Goal: Communication & Community: Connect with others

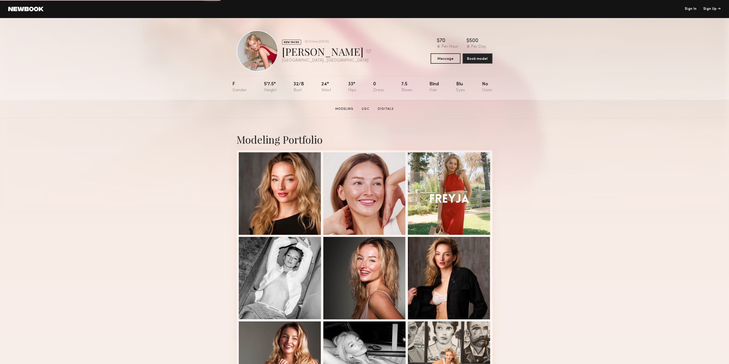
click at [690, 8] on link "Sign In" at bounding box center [691, 9] width 12 height 4
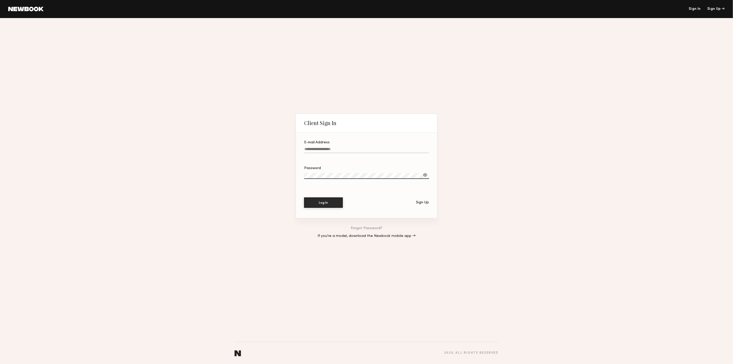
type input "**********"
click at [336, 202] on button "Log In" at bounding box center [323, 202] width 39 height 10
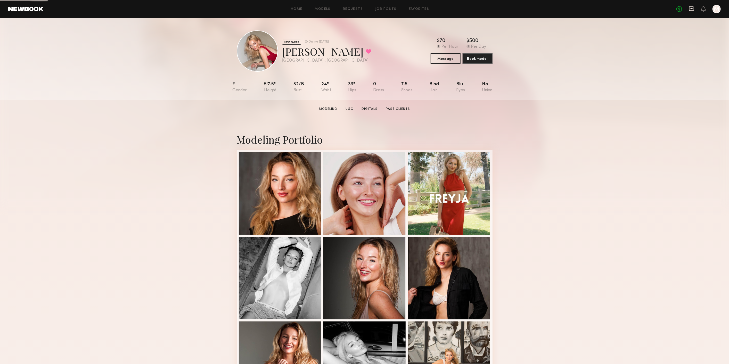
click at [690, 11] on icon at bounding box center [692, 9] width 6 height 6
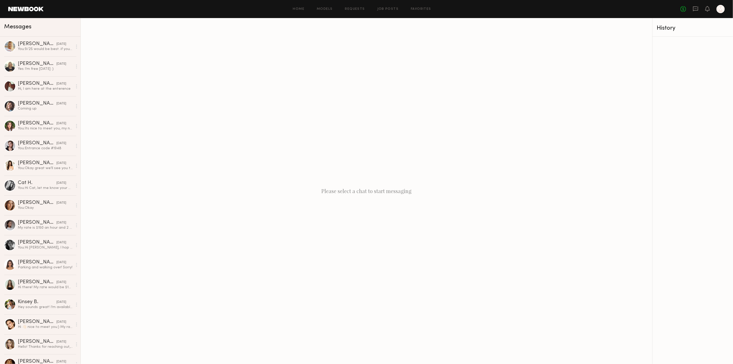
click at [22, 5] on header "Home Models Requests Job Posts Favorites Sign Out No fees up to $5,000 M" at bounding box center [366, 9] width 733 height 18
click at [22, 9] on link at bounding box center [25, 9] width 35 height 5
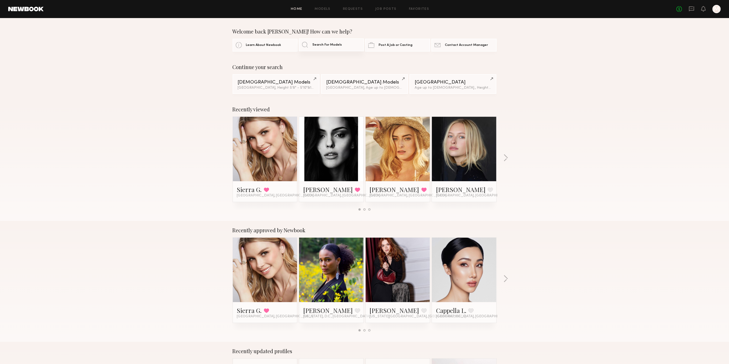
click at [317, 44] on span "Search For Models" at bounding box center [327, 44] width 30 height 3
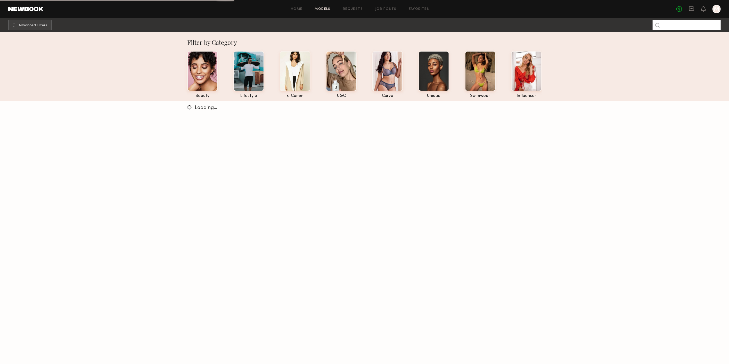
click at [696, 25] on input at bounding box center [687, 25] width 68 height 10
type input "***"
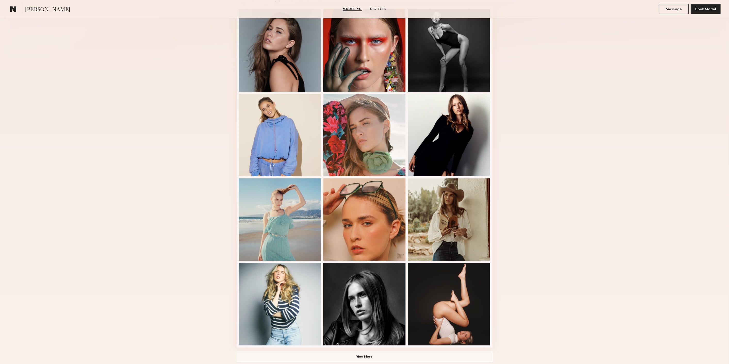
scroll to position [229, 0]
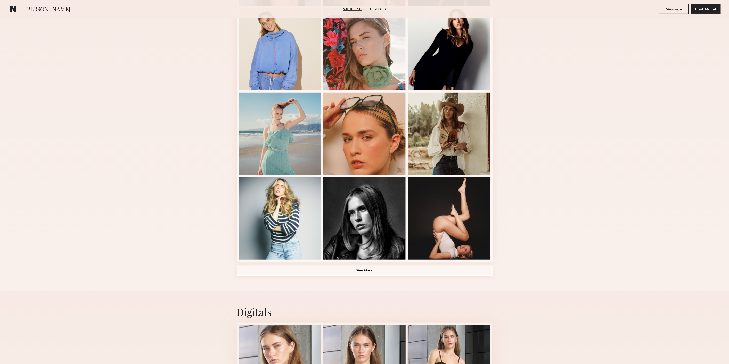
click at [344, 271] on button "View More" at bounding box center [365, 271] width 256 height 10
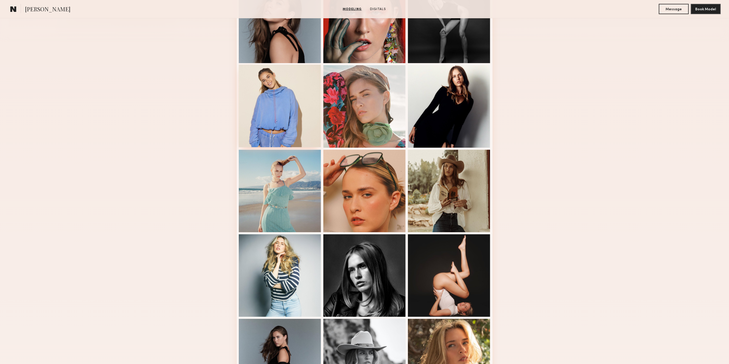
scroll to position [57, 0]
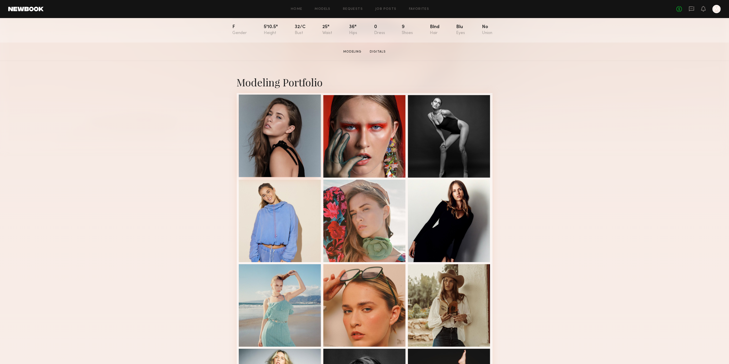
click at [276, 125] on div at bounding box center [280, 136] width 83 height 83
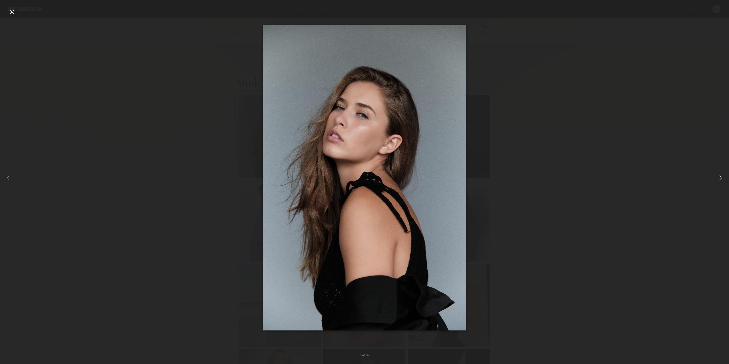
click at [713, 174] on div at bounding box center [714, 177] width 29 height 339
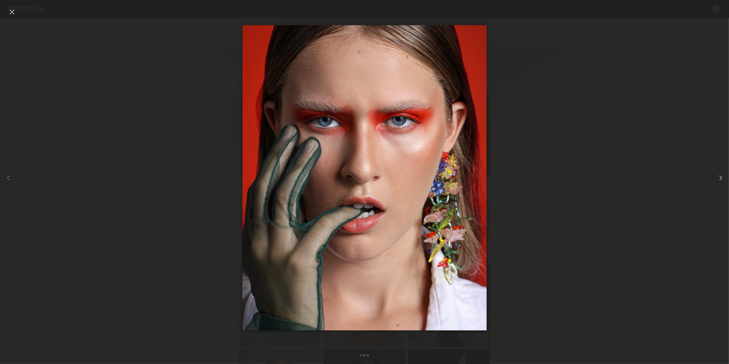
click at [713, 174] on div at bounding box center [714, 177] width 29 height 339
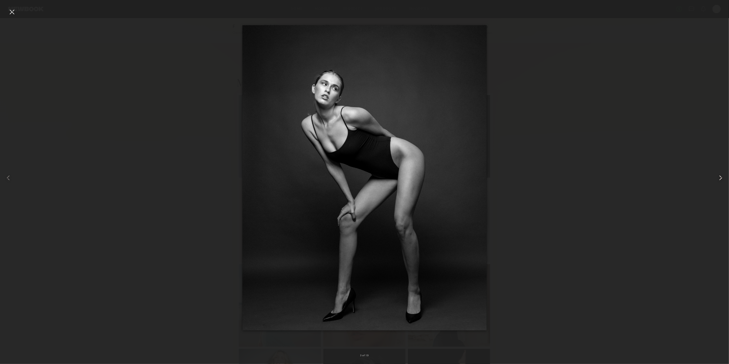
click at [713, 174] on div at bounding box center [714, 177] width 29 height 339
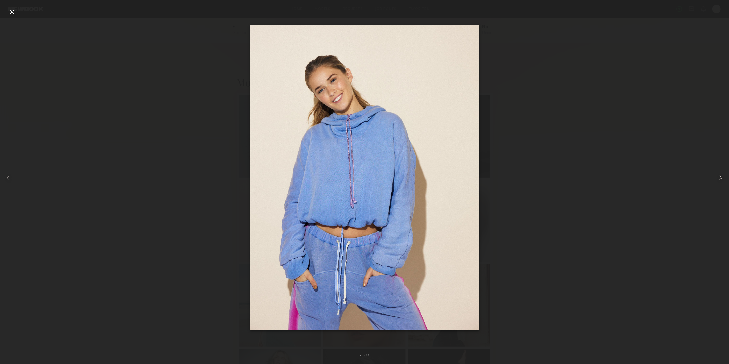
click at [713, 174] on div at bounding box center [714, 177] width 29 height 339
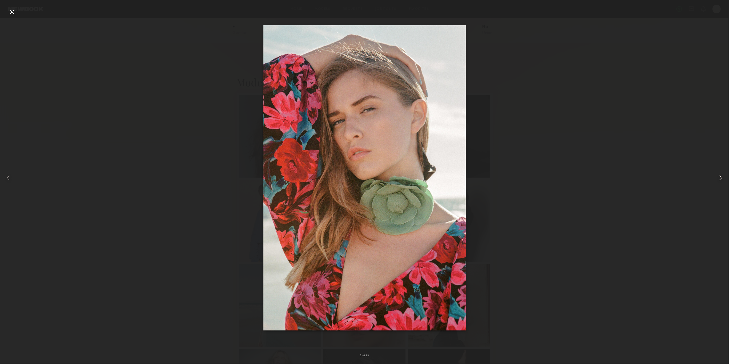
click at [712, 174] on div at bounding box center [714, 177] width 29 height 339
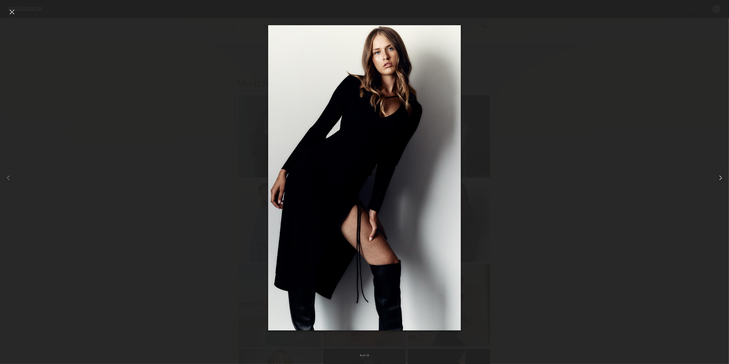
click at [712, 174] on div at bounding box center [714, 177] width 29 height 339
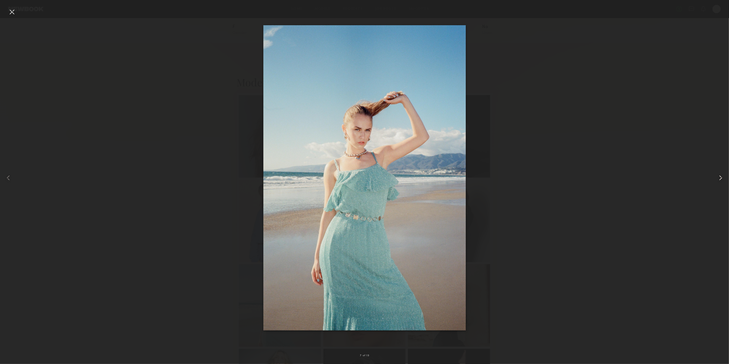
click at [712, 174] on div at bounding box center [714, 177] width 29 height 339
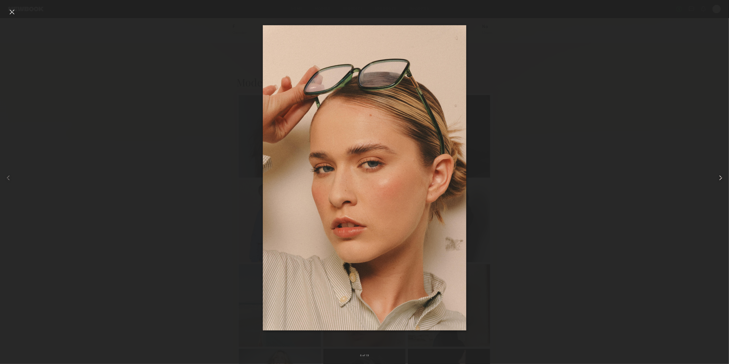
click at [712, 174] on div at bounding box center [714, 177] width 29 height 339
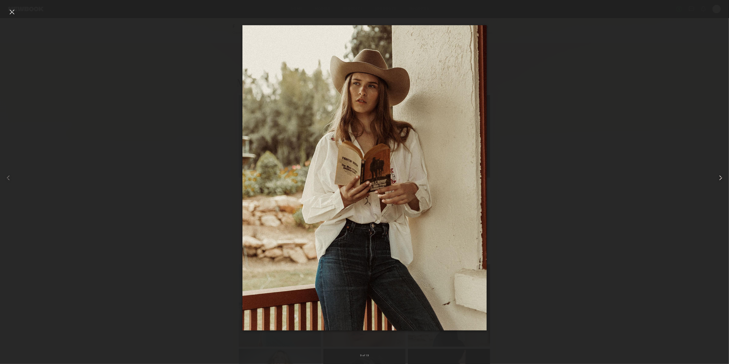
click at [712, 174] on div at bounding box center [714, 177] width 29 height 339
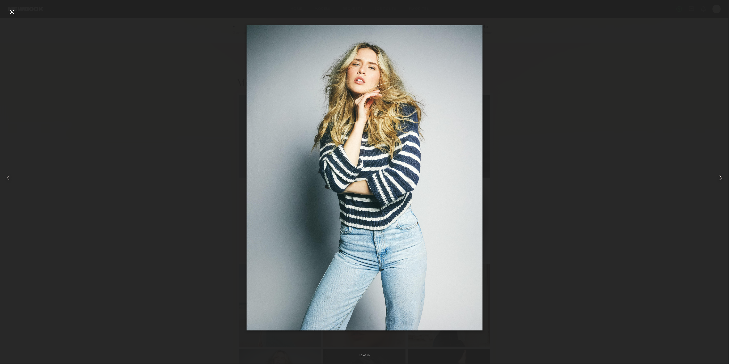
click at [712, 174] on div at bounding box center [714, 177] width 29 height 339
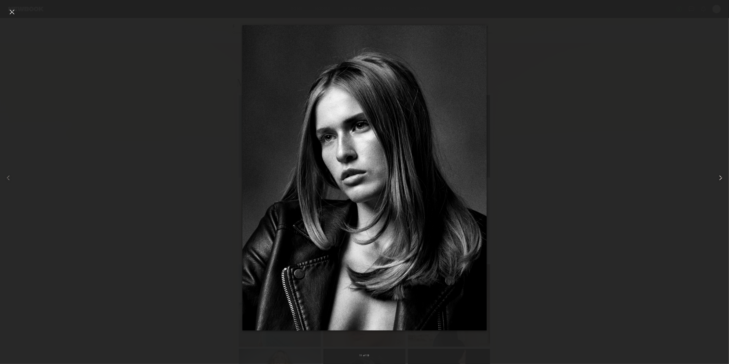
click at [712, 174] on div at bounding box center [714, 177] width 29 height 339
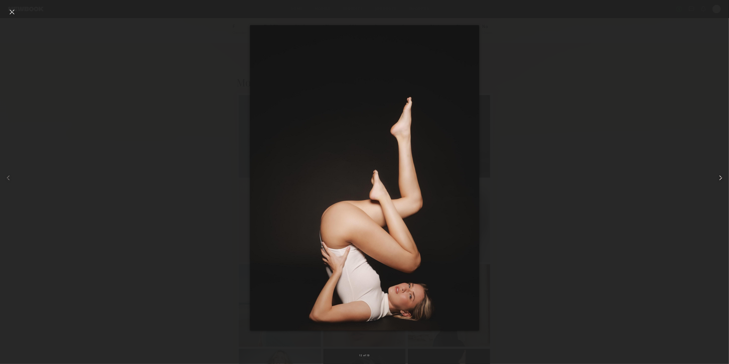
click at [712, 174] on div at bounding box center [714, 177] width 29 height 339
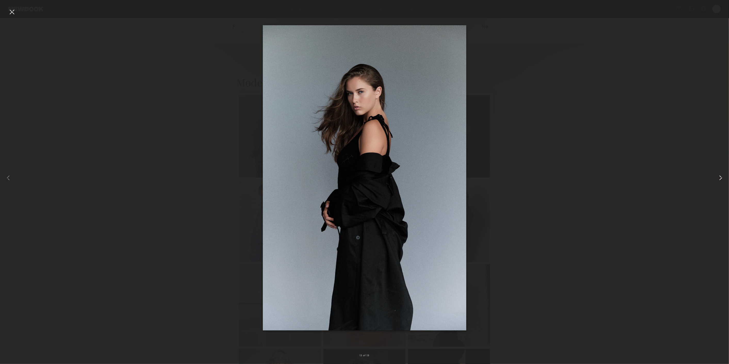
click at [712, 174] on div at bounding box center [714, 177] width 29 height 339
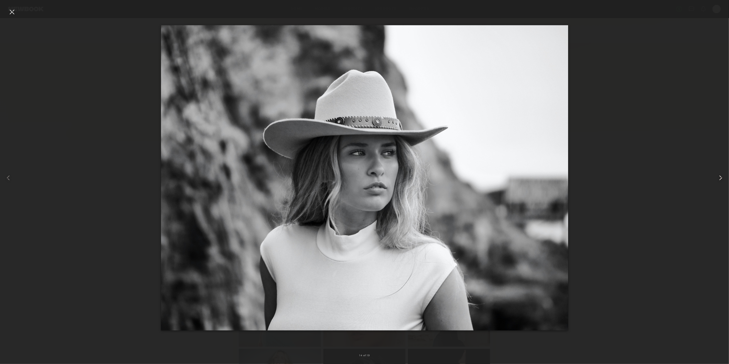
click at [712, 174] on div at bounding box center [714, 177] width 29 height 339
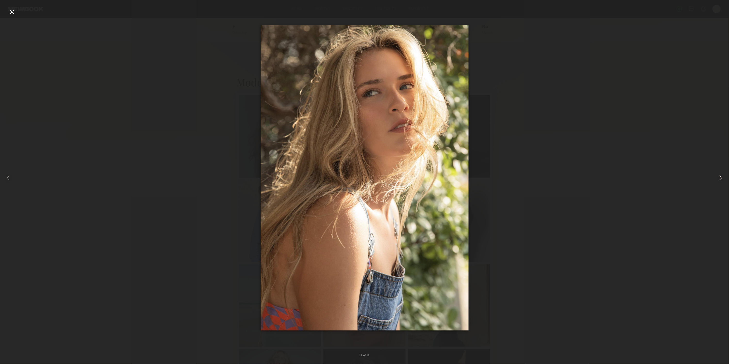
click at [712, 174] on div at bounding box center [714, 177] width 29 height 339
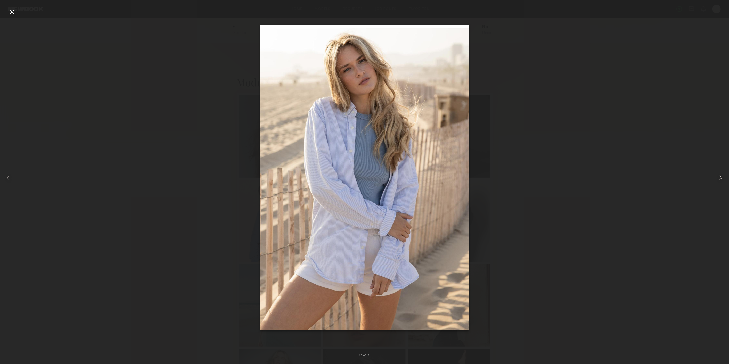
click at [712, 174] on div at bounding box center [714, 177] width 29 height 339
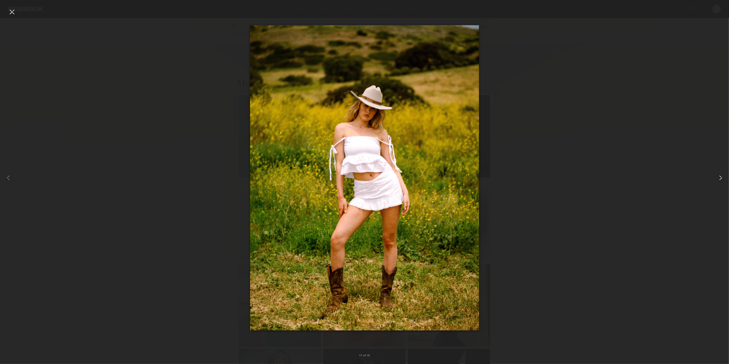
click at [712, 174] on div at bounding box center [714, 177] width 29 height 339
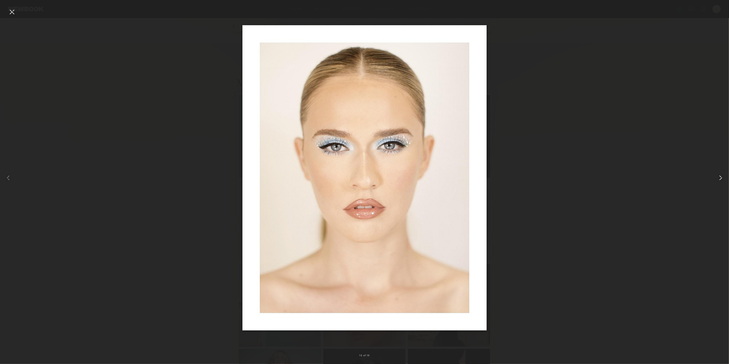
click at [712, 174] on div at bounding box center [714, 177] width 29 height 339
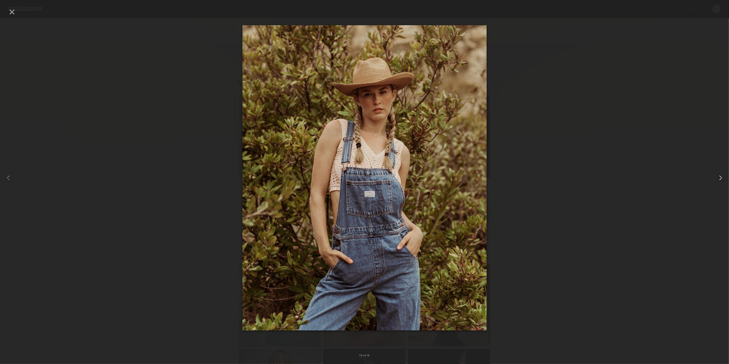
click at [712, 174] on div at bounding box center [714, 177] width 29 height 339
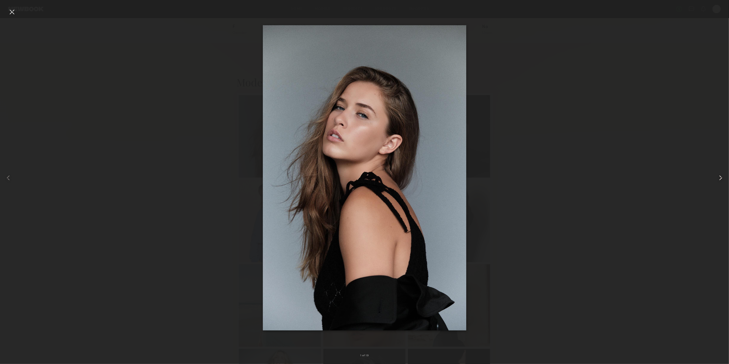
click at [712, 174] on div at bounding box center [714, 177] width 29 height 339
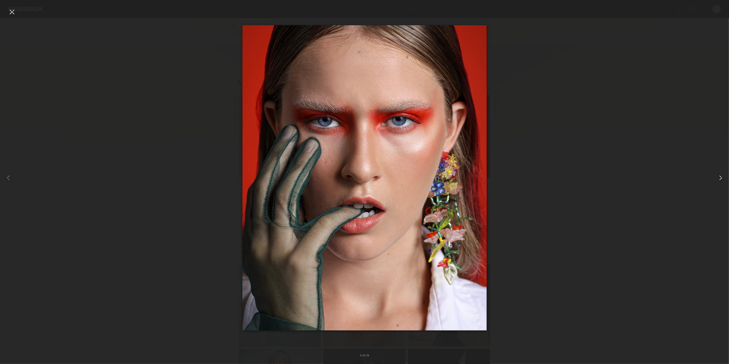
click at [712, 174] on div at bounding box center [714, 177] width 29 height 339
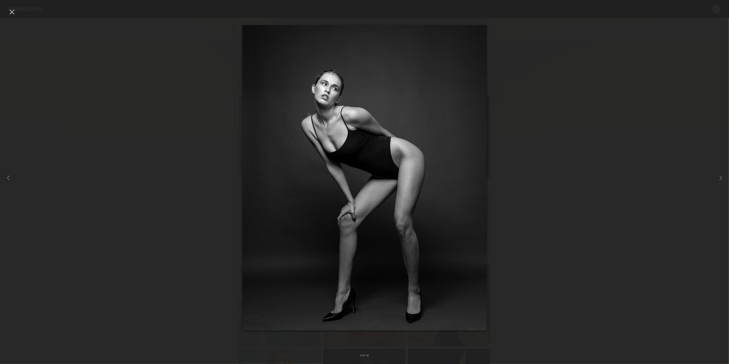
click at [14, 5] on nb-gallery-light "3 of 19" at bounding box center [364, 182] width 729 height 364
click at [11, 9] on div at bounding box center [12, 12] width 8 height 8
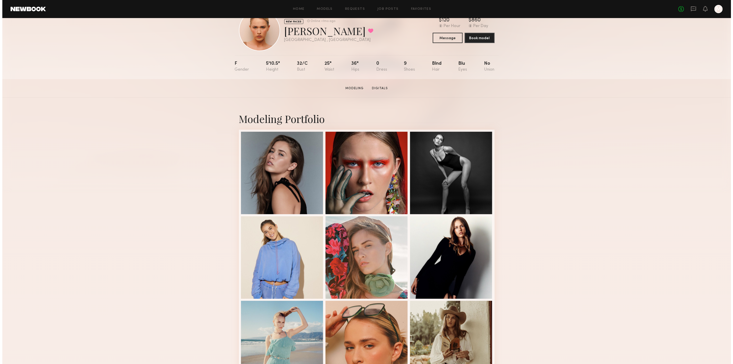
scroll to position [0, 0]
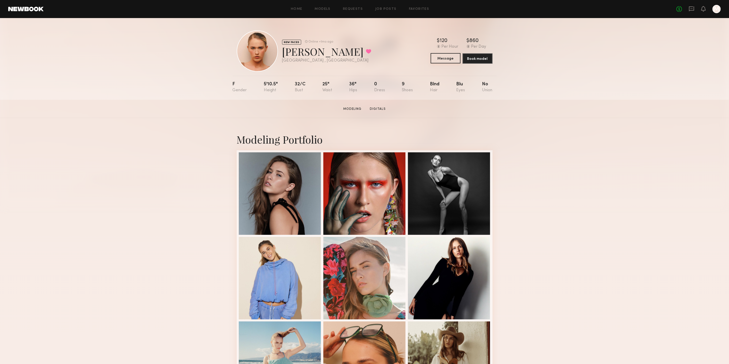
click at [451, 59] on button "Message" at bounding box center [446, 58] width 30 height 10
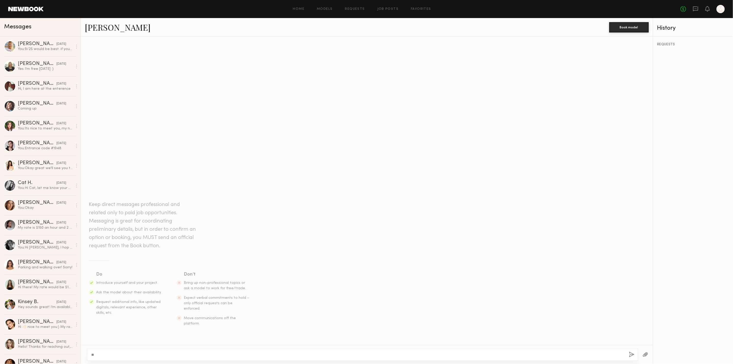
type textarea "*"
type textarea "********"
click at [629, 358] on button "button" at bounding box center [632, 355] width 6 height 6
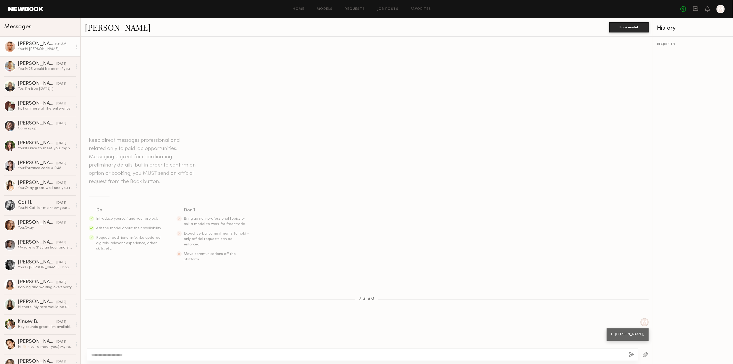
click at [616, 358] on div at bounding box center [363, 355] width 552 height 12
click at [616, 353] on textarea at bounding box center [358, 354] width 534 height 5
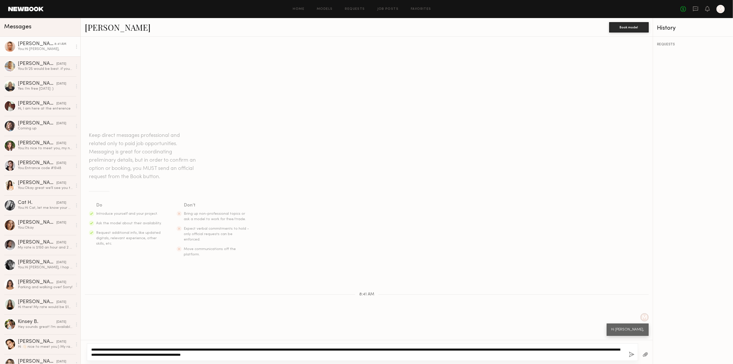
drag, startPoint x: 255, startPoint y: 350, endPoint x: 77, endPoint y: 345, distance: 178.0
click at [77, 345] on div "Messages Skye S. 8:41 AM You: Hi Skye, Emily T. 09/05/2025 You: 9/25 would be b…" at bounding box center [366, 191] width 733 height 346
click at [227, 355] on textarea "**********" at bounding box center [358, 352] width 534 height 10
paste textarea "**********"
drag, startPoint x: 536, startPoint y: 353, endPoint x: 528, endPoint y: 349, distance: 9.0
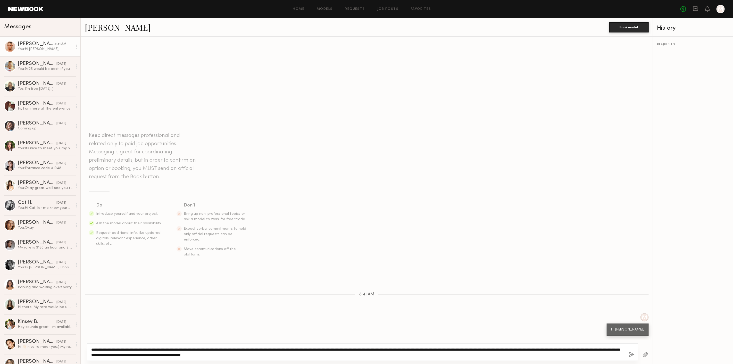
drag, startPoint x: 528, startPoint y: 349, endPoint x: 533, endPoint y: 350, distance: 5.6
drag, startPoint x: 533, startPoint y: 350, endPoint x: 450, endPoint y: 355, distance: 83.5
click at [450, 355] on textarea "**********" at bounding box center [358, 352] width 534 height 10
type textarea "**********"
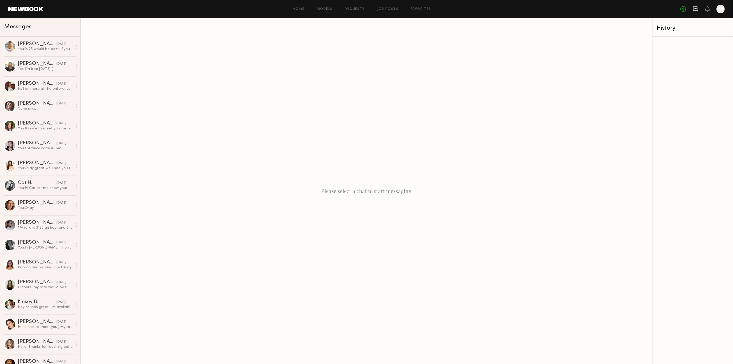
click at [697, 6] on icon at bounding box center [695, 8] width 5 height 5
click at [323, 9] on link "Models" at bounding box center [325, 8] width 16 height 3
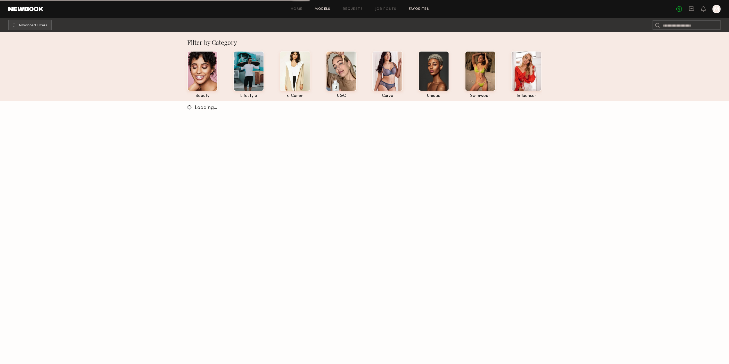
click at [416, 10] on link "Favorites" at bounding box center [419, 8] width 20 height 3
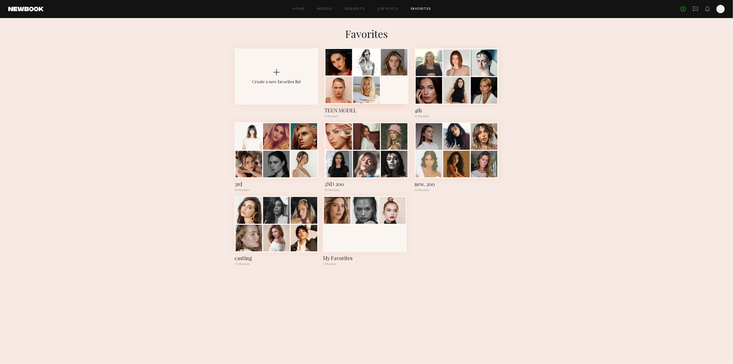
click at [396, 91] on div at bounding box center [367, 76] width 84 height 56
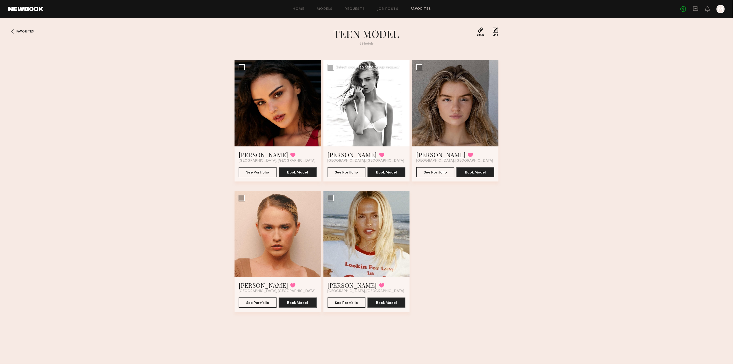
click at [340, 157] on link "[PERSON_NAME]" at bounding box center [353, 155] width 50 height 8
click at [698, 12] on link at bounding box center [696, 9] width 6 height 6
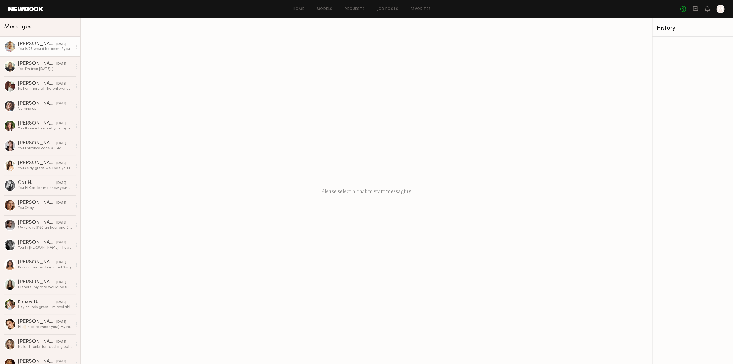
click at [55, 53] on link "Emily T. 09/05/2025 You: 9/25 would be best. if you can come at 11am that would…" at bounding box center [40, 47] width 80 height 20
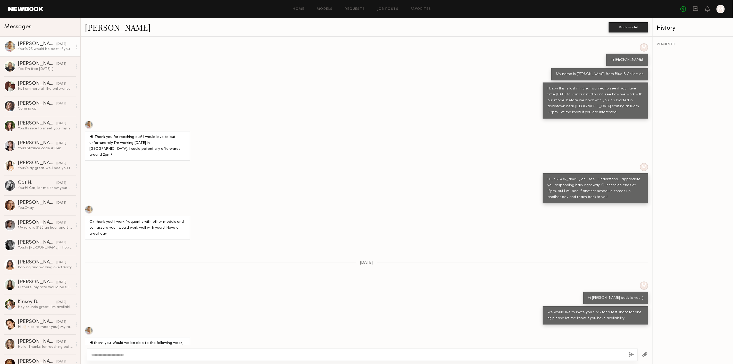
scroll to position [215, 0]
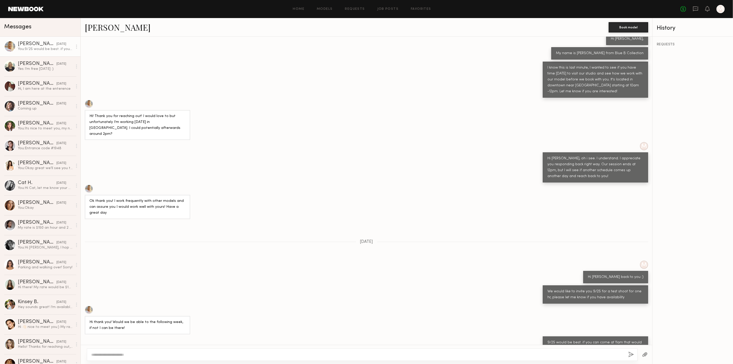
click at [287, 354] on textarea at bounding box center [357, 354] width 533 height 5
drag, startPoint x: 617, startPoint y: 337, endPoint x: 480, endPoint y: 311, distance: 139.6
click at [474, 313] on div "Keep direct messages professional and related only to paid job opportunities. M…" at bounding box center [367, 191] width 572 height 308
click at [497, 314] on div "Hi thank you! Would we be able to the following week, if not I can be there!" at bounding box center [367, 320] width 572 height 29
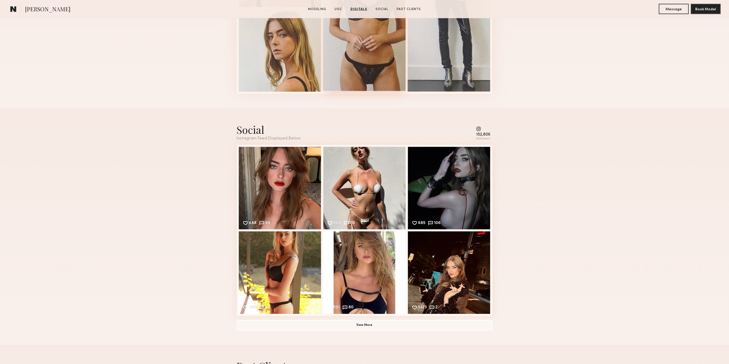
scroll to position [602, 0]
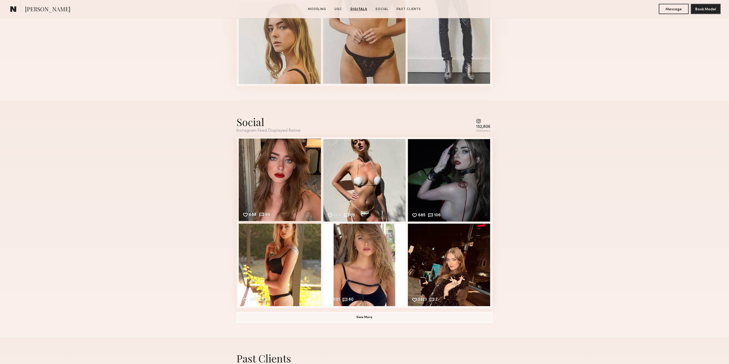
click at [314, 220] on div "688 99 Likes & comments displayed to show model’s engagement" at bounding box center [280, 180] width 83 height 83
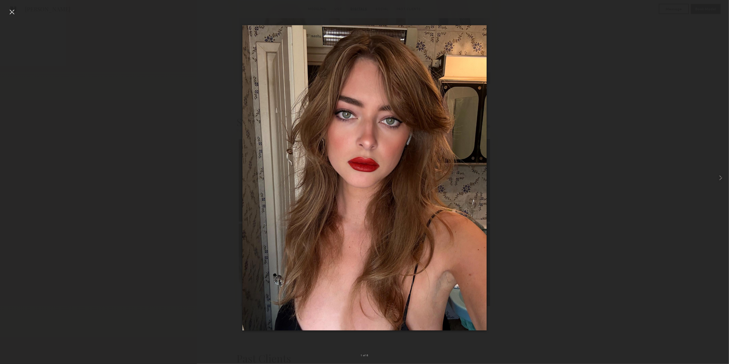
click at [12, 11] on div at bounding box center [12, 12] width 8 height 8
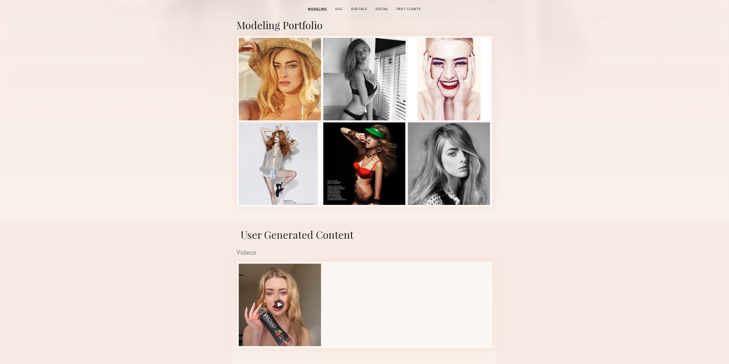
scroll to position [0, 0]
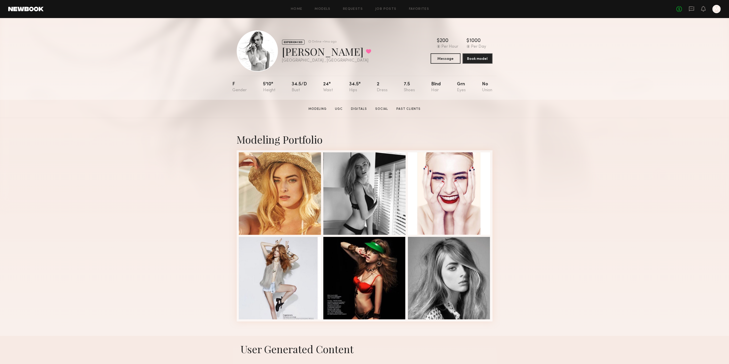
click at [521, 162] on div "Modeling Portfolio" at bounding box center [364, 227] width 729 height 218
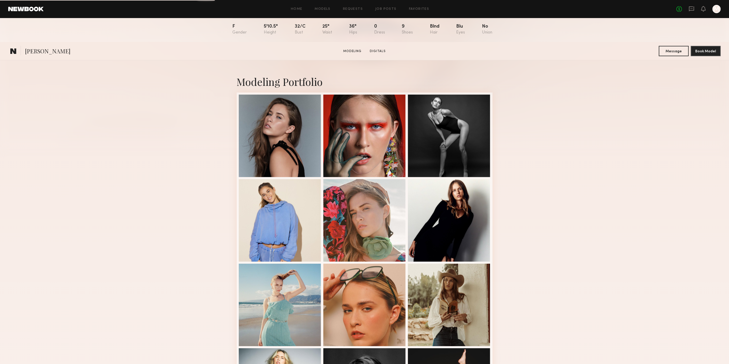
scroll to position [114, 0]
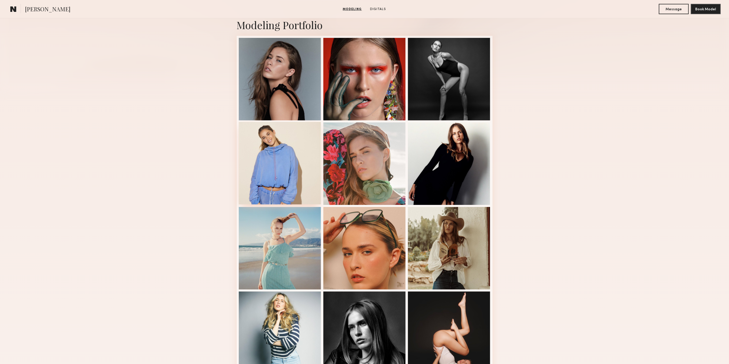
click at [279, 161] on div at bounding box center [280, 163] width 83 height 83
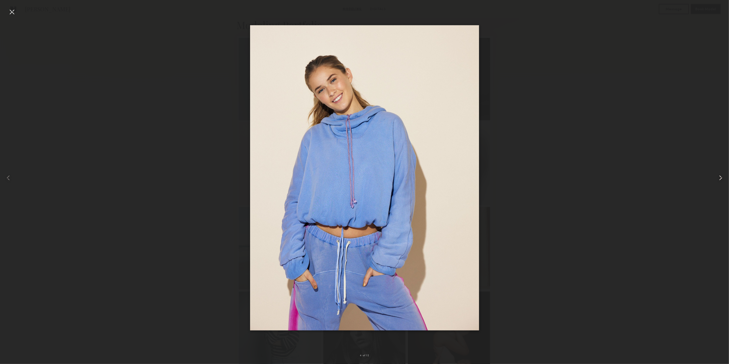
click at [729, 177] on div at bounding box center [714, 177] width 29 height 339
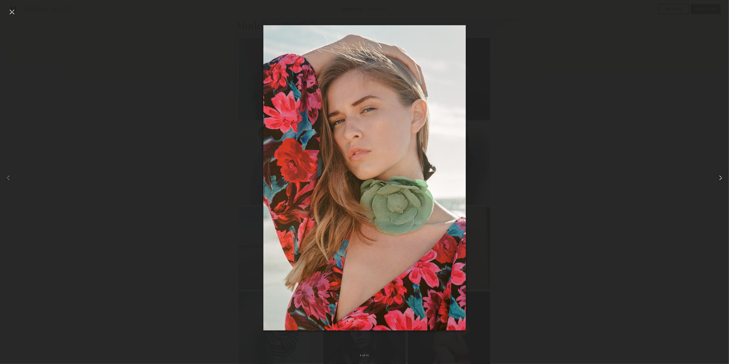
click at [726, 177] on div at bounding box center [714, 177] width 29 height 339
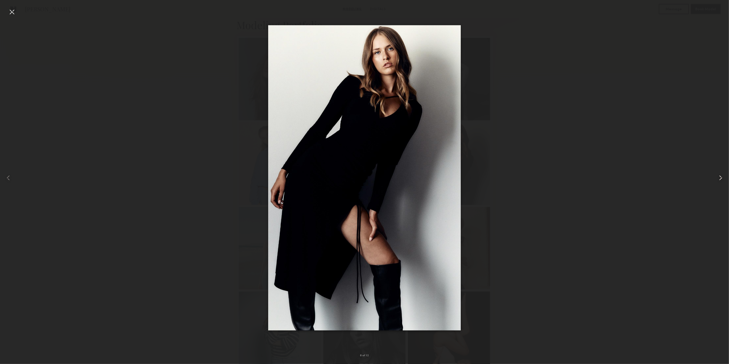
click at [717, 182] on div at bounding box center [714, 177] width 29 height 339
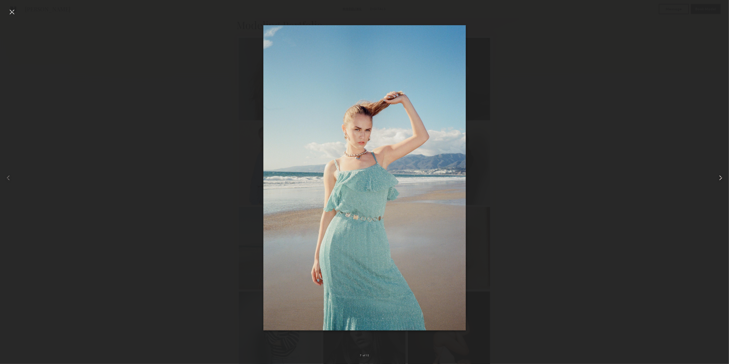
click at [717, 182] on div at bounding box center [714, 177] width 29 height 339
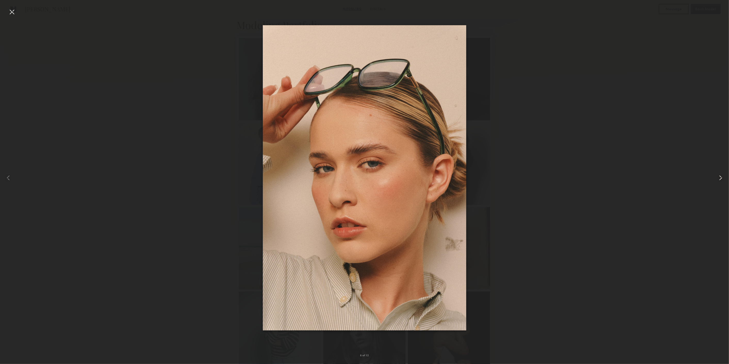
click at [717, 182] on div at bounding box center [714, 177] width 29 height 339
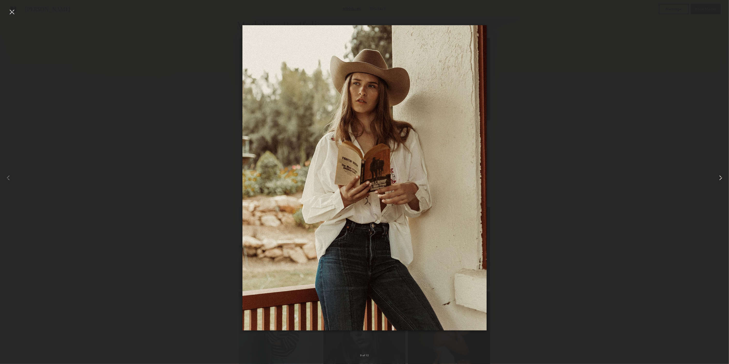
click at [717, 182] on div at bounding box center [714, 177] width 29 height 339
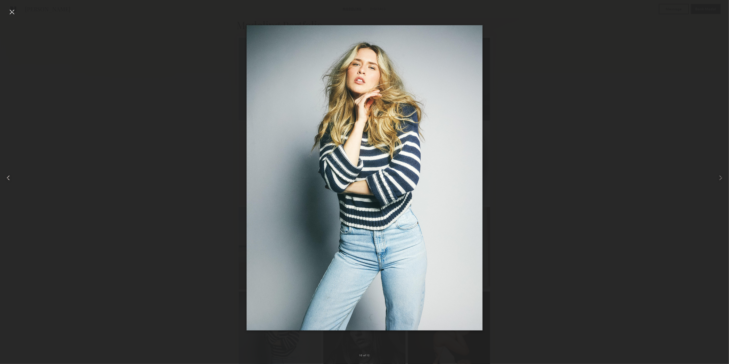
click at [11, 179] on common-icon at bounding box center [8, 178] width 8 height 8
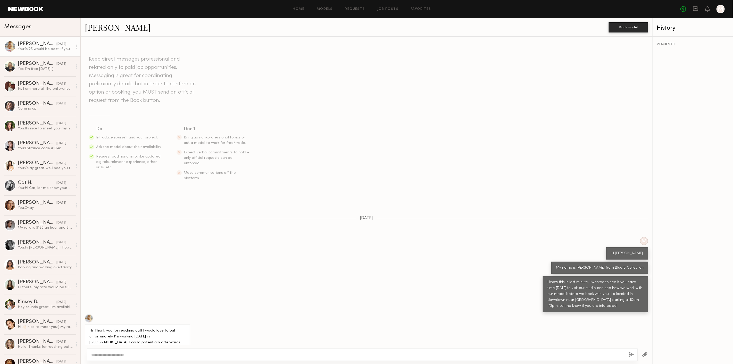
scroll to position [215, 0]
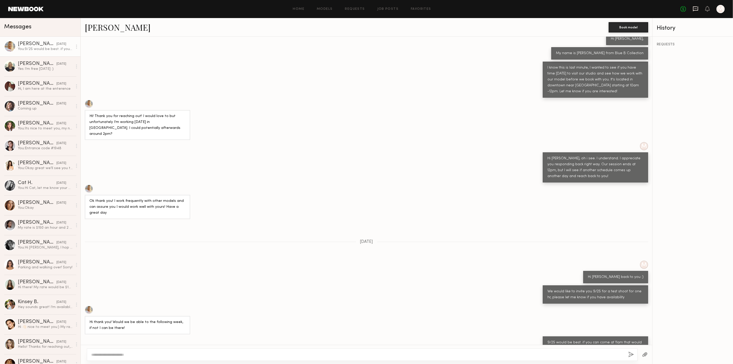
click at [698, 8] on icon at bounding box center [696, 9] width 6 height 6
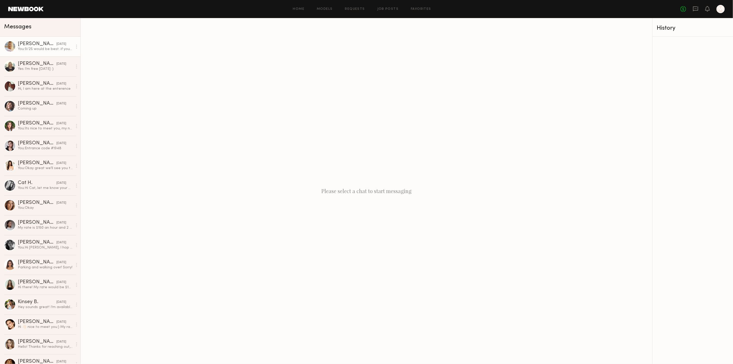
click at [32, 50] on div "You: 9/25 would be best. if you can come at 11am that would be great. We have o…" at bounding box center [45, 49] width 55 height 5
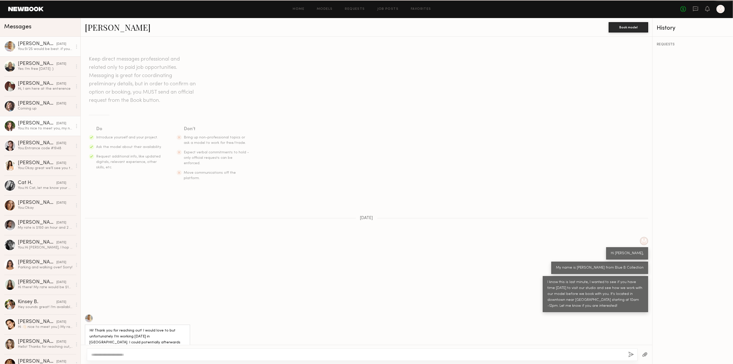
scroll to position [215, 0]
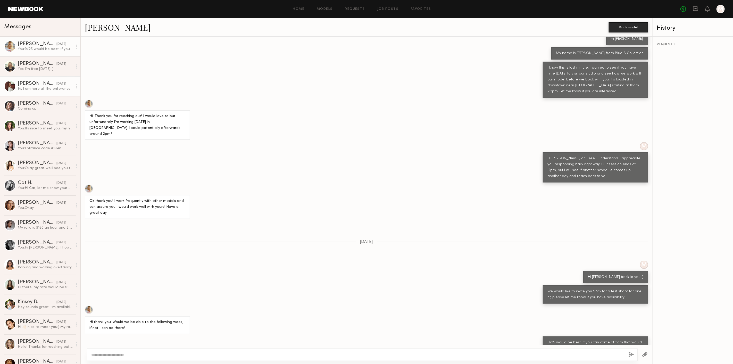
click at [35, 89] on div "Hi, I am here at the enterence" at bounding box center [45, 88] width 55 height 5
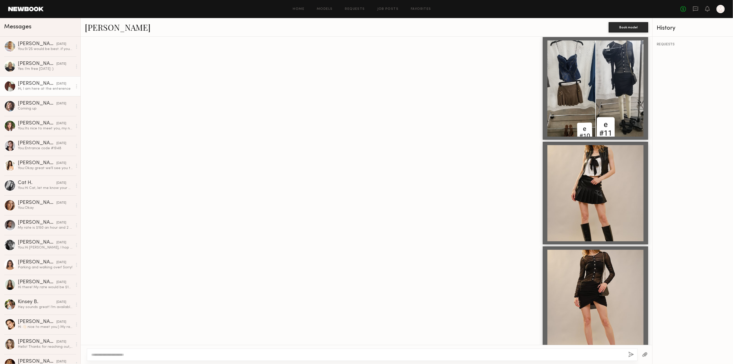
scroll to position [477, 0]
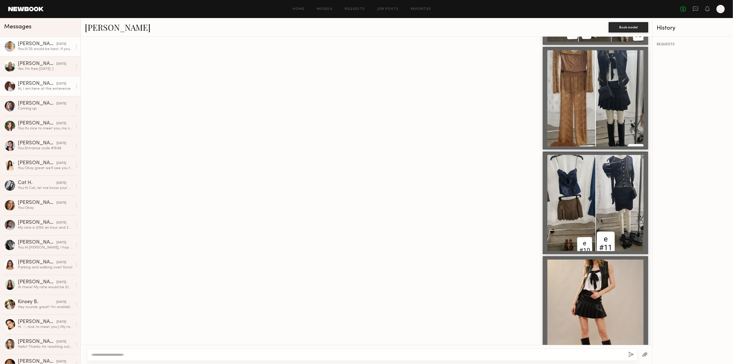
click at [48, 52] on link "Emily T. 09/05/2025 You: 9/25 would be best. if you can come at 11am that would…" at bounding box center [40, 47] width 80 height 20
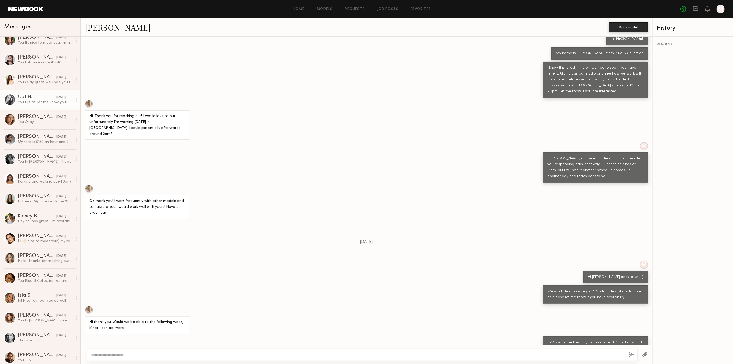
scroll to position [114, 0]
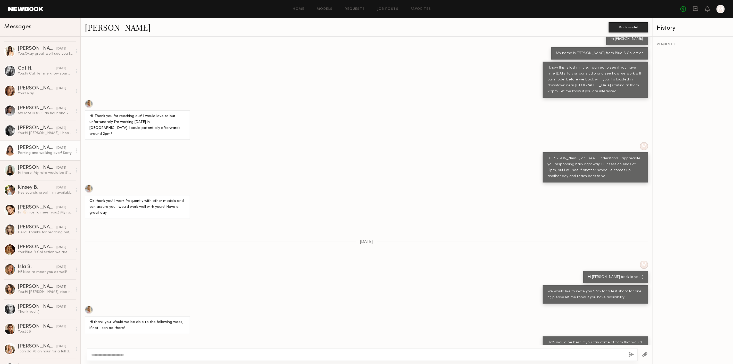
click at [33, 152] on div "Parking and walking over! Sorry!" at bounding box center [45, 153] width 55 height 5
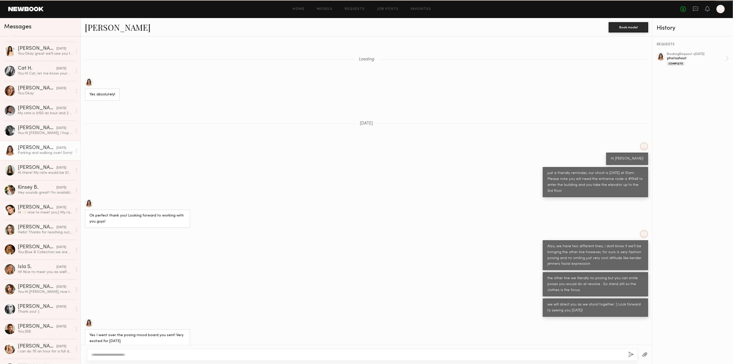
scroll to position [132, 0]
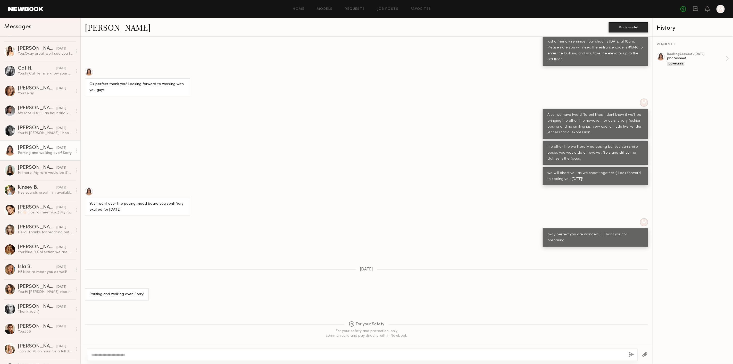
click at [118, 25] on link "[PERSON_NAME]" at bounding box center [118, 27] width 66 height 11
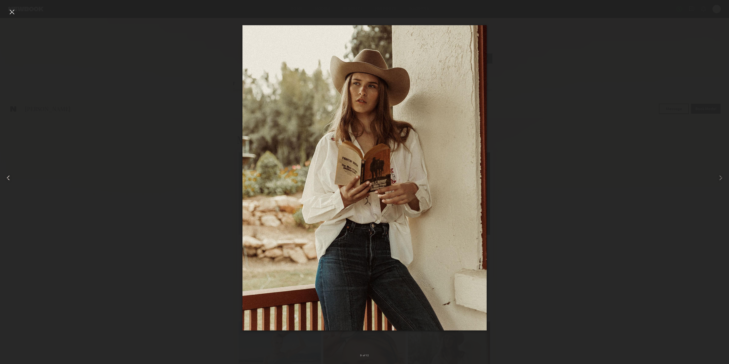
scroll to position [114, 0]
click at [4, 11] on div at bounding box center [14, 177] width 29 height 339
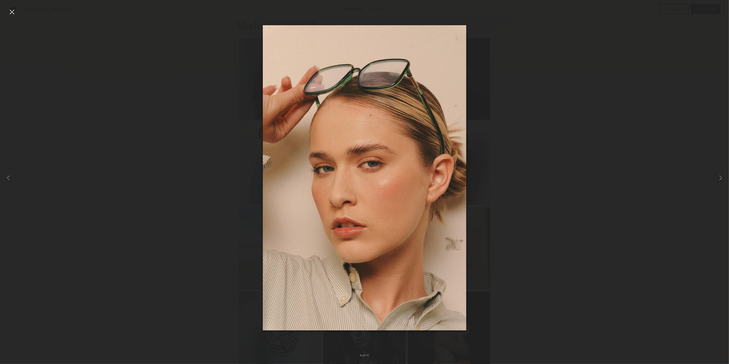
click at [8, 8] on div at bounding box center [12, 12] width 8 height 8
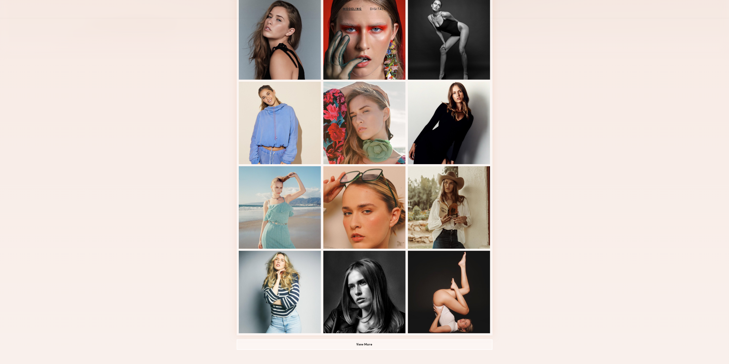
scroll to position [96, 0]
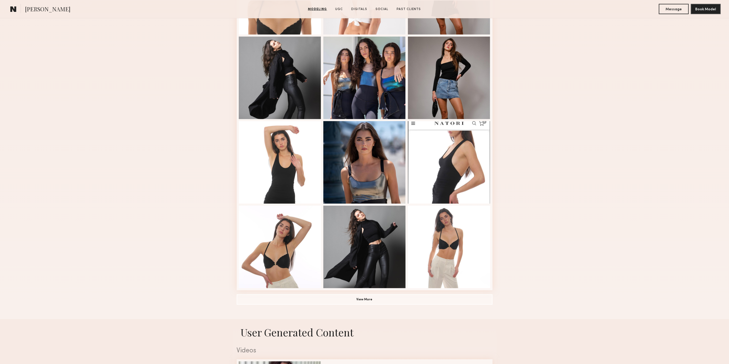
scroll to position [287, 0]
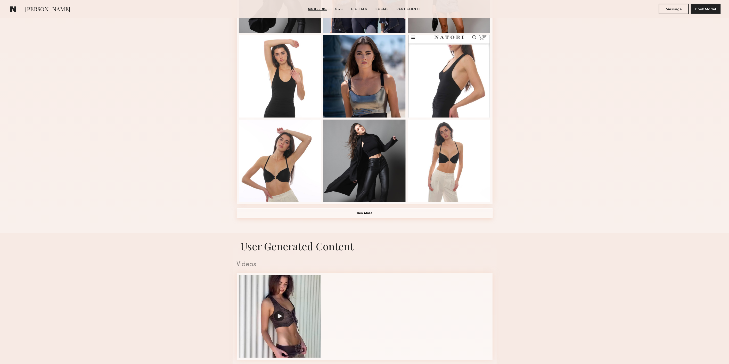
click at [322, 218] on button "View More" at bounding box center [365, 213] width 256 height 10
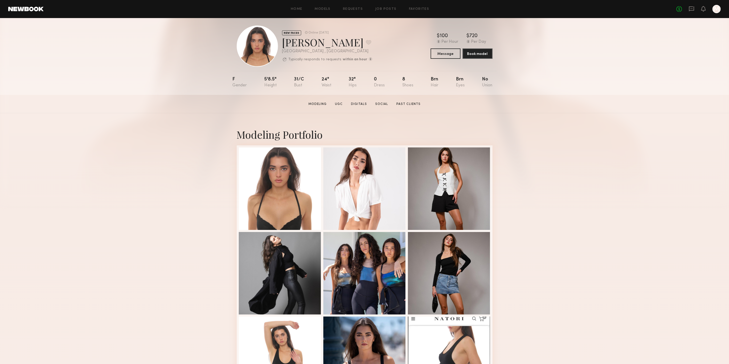
scroll to position [0, 0]
